Goal: Check status: Check status

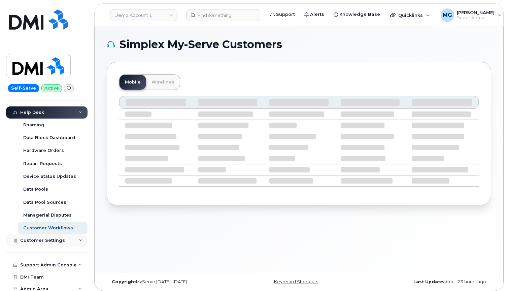
scroll to position [146, 0]
click at [44, 262] on div "Support Admin Console" at bounding box center [48, 264] width 57 height 5
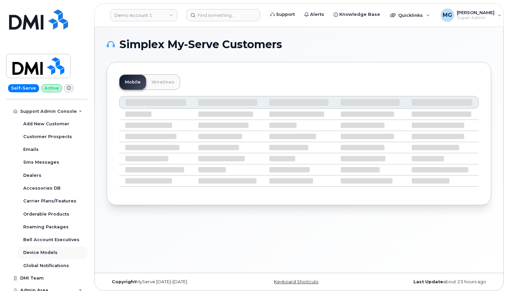
scroll to position [300, 0]
click at [35, 211] on div "Orderable Products" at bounding box center [46, 214] width 46 height 6
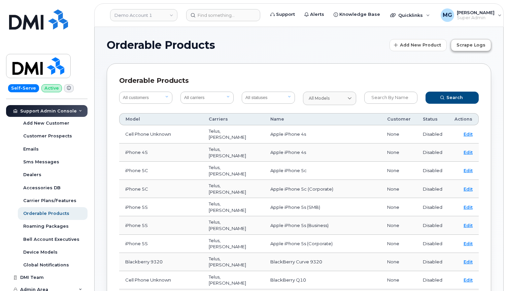
click at [464, 45] on span "Scrape Logs" at bounding box center [470, 45] width 29 height 6
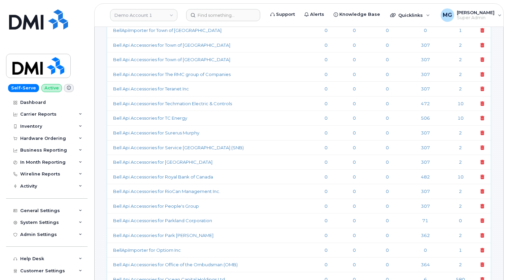
scroll to position [2688, 0]
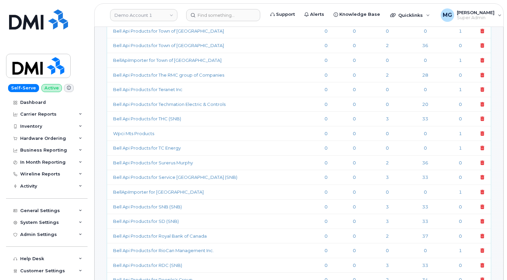
click at [242, 170] on td "Bell Api Products for Service [GEOGRAPHIC_DATA] (SNB)" at bounding box center [210, 177] width 207 height 15
click at [257, 170] on td "Bell Api Products for Service [GEOGRAPHIC_DATA] (SNB)" at bounding box center [210, 177] width 207 height 15
click at [181, 175] on link "Bell Api Products for Service [GEOGRAPHIC_DATA] (SNB)" at bounding box center [175, 177] width 124 height 5
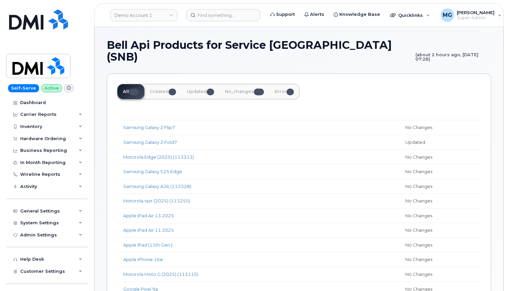
click at [284, 91] on link "Error 0" at bounding box center [284, 91] width 30 height 15
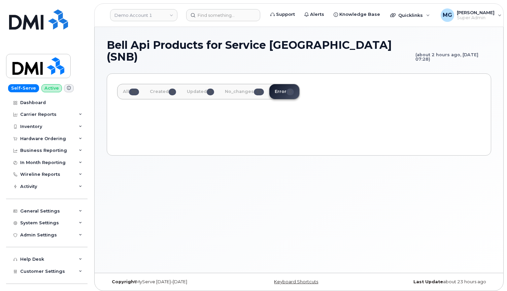
click at [261, 92] on span "33" at bounding box center [259, 91] width 10 height 7
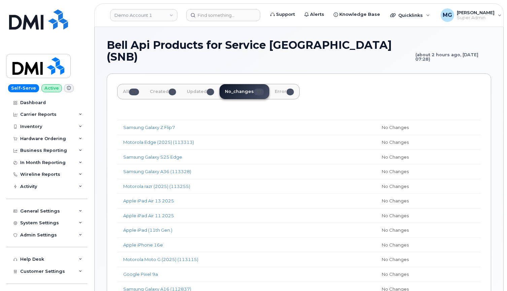
click at [197, 92] on link "Updated 3" at bounding box center [200, 91] width 38 height 15
